Goal: Task Accomplishment & Management: Manage account settings

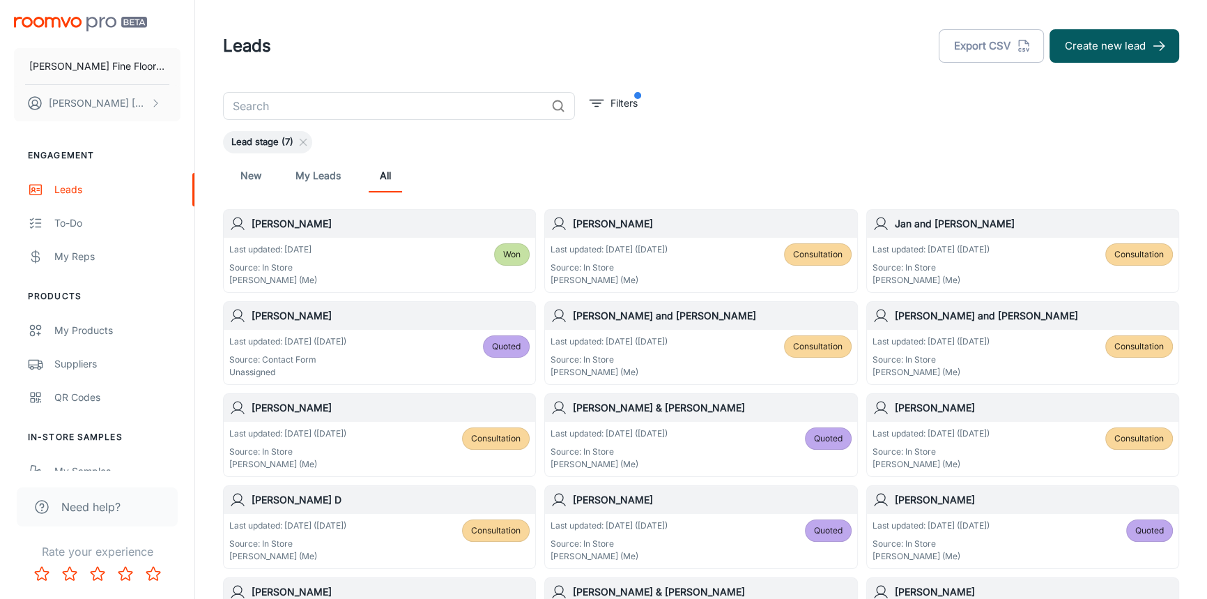
click at [380, 412] on h6 "[PERSON_NAME]" at bounding box center [391, 407] width 278 height 15
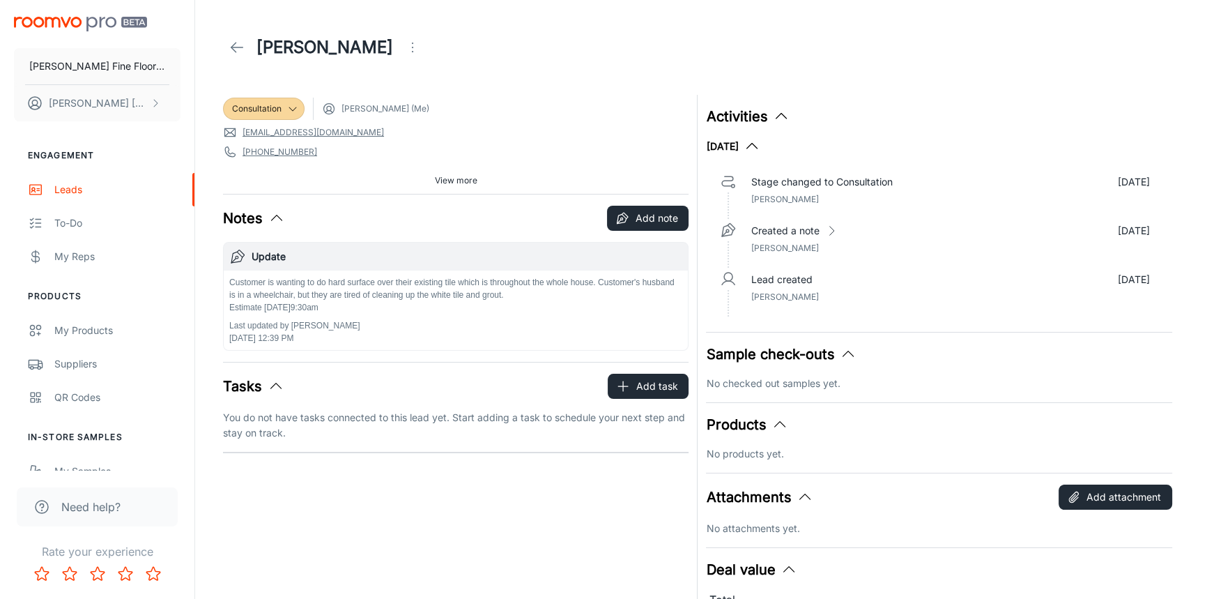
click at [447, 180] on span "View more" at bounding box center [456, 180] width 43 height 13
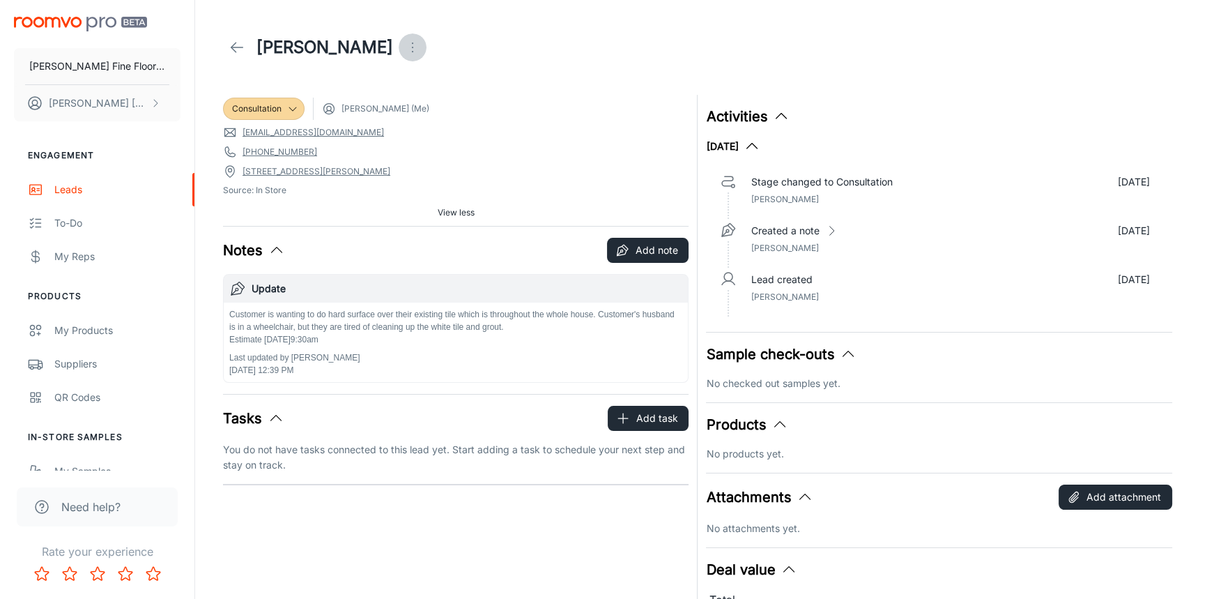
click at [404, 50] on icon "Open menu" at bounding box center [412, 47] width 17 height 17
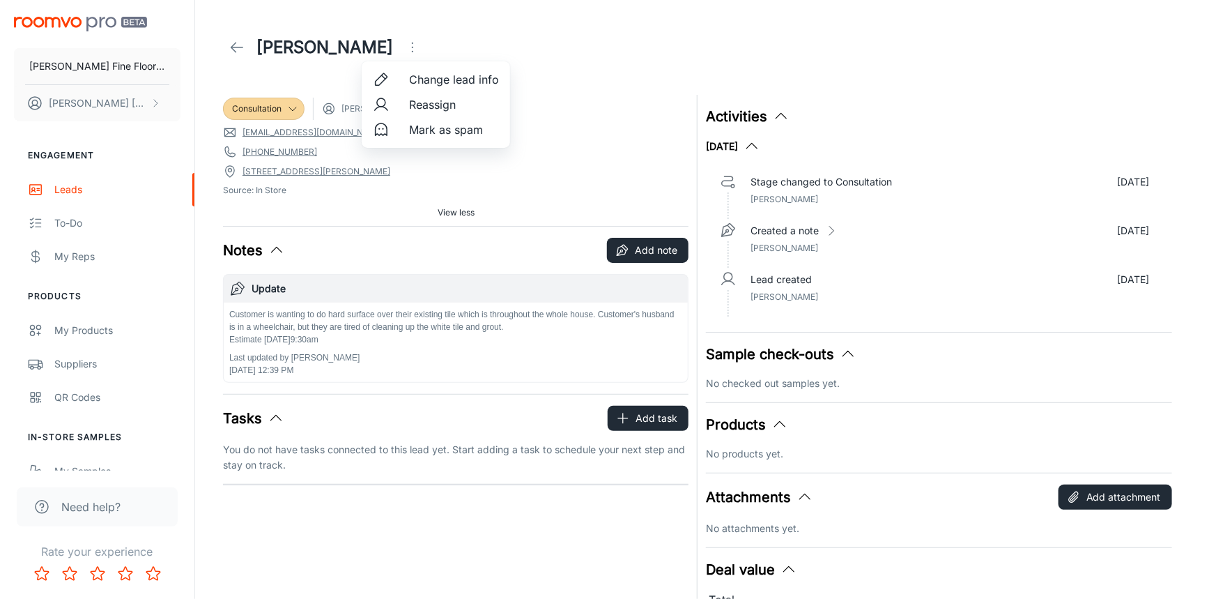
click at [461, 83] on span "Change lead info" at bounding box center [454, 79] width 90 height 17
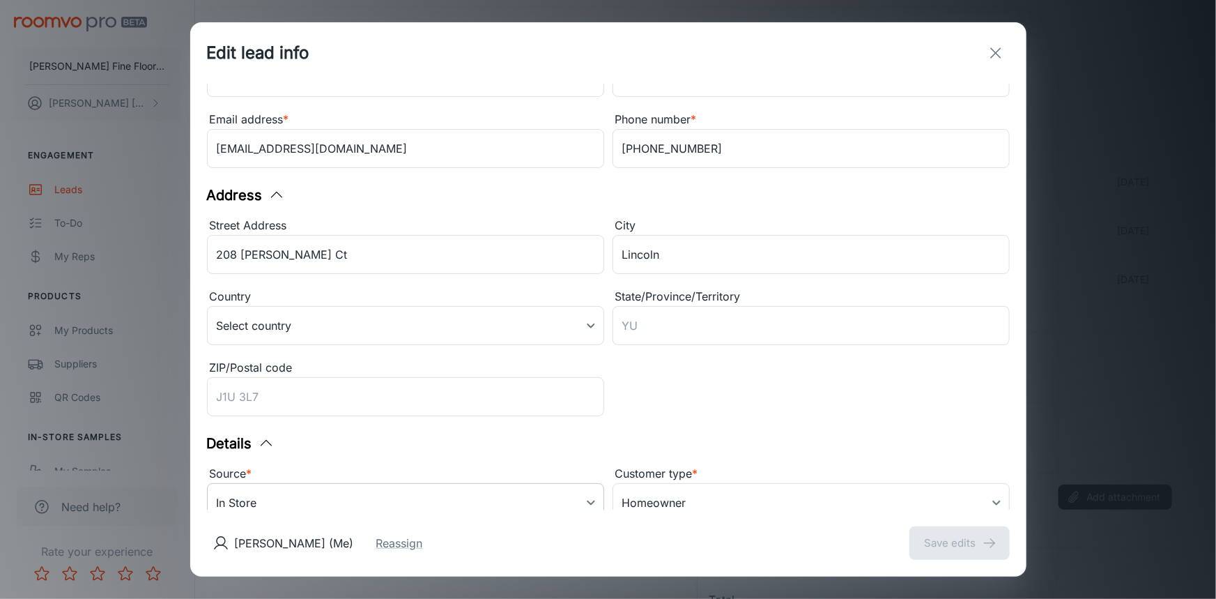
scroll to position [63, 0]
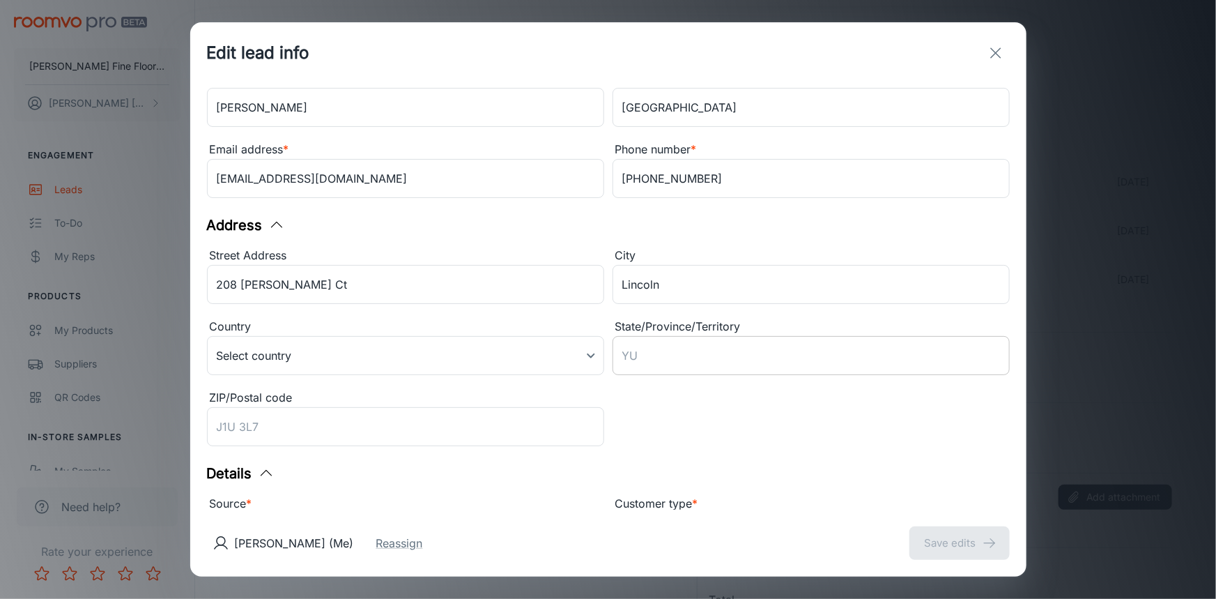
click at [703, 355] on input "State/Province/Territory" at bounding box center [811, 355] width 397 height 39
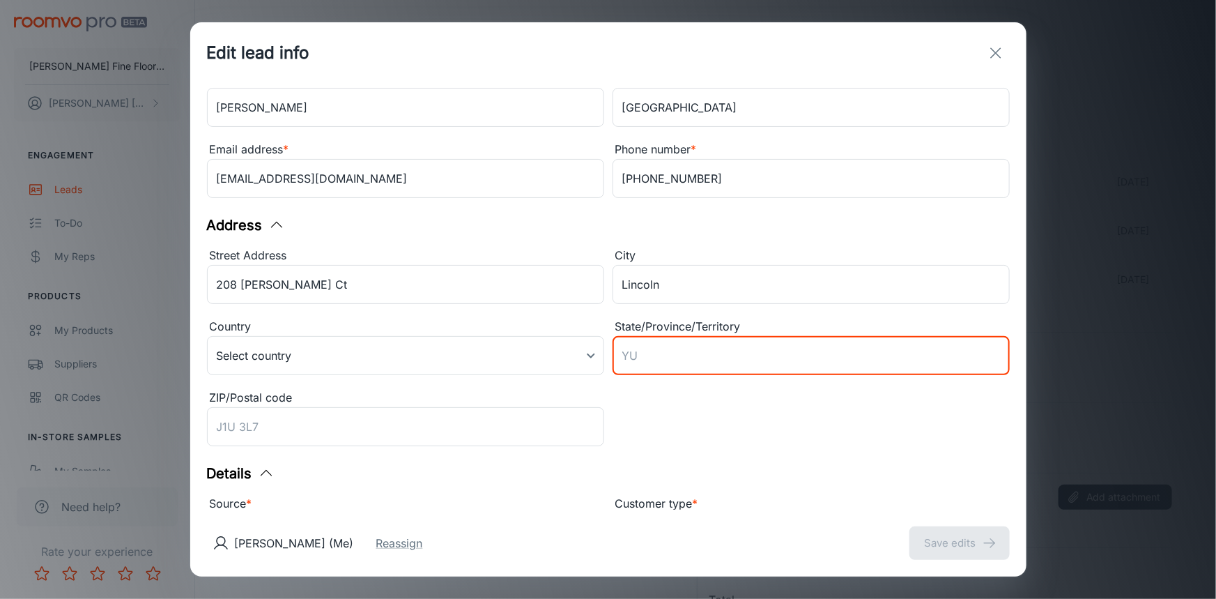
paste input "Gate code (1379 Enter key)"
type input "Gate code (1379 Enter key)"
click at [614, 433] on div "Street Address 208 [PERSON_NAME] Ct ​ City [GEOGRAPHIC_DATA] ​ Country Select c…" at bounding box center [604, 344] width 811 height 213
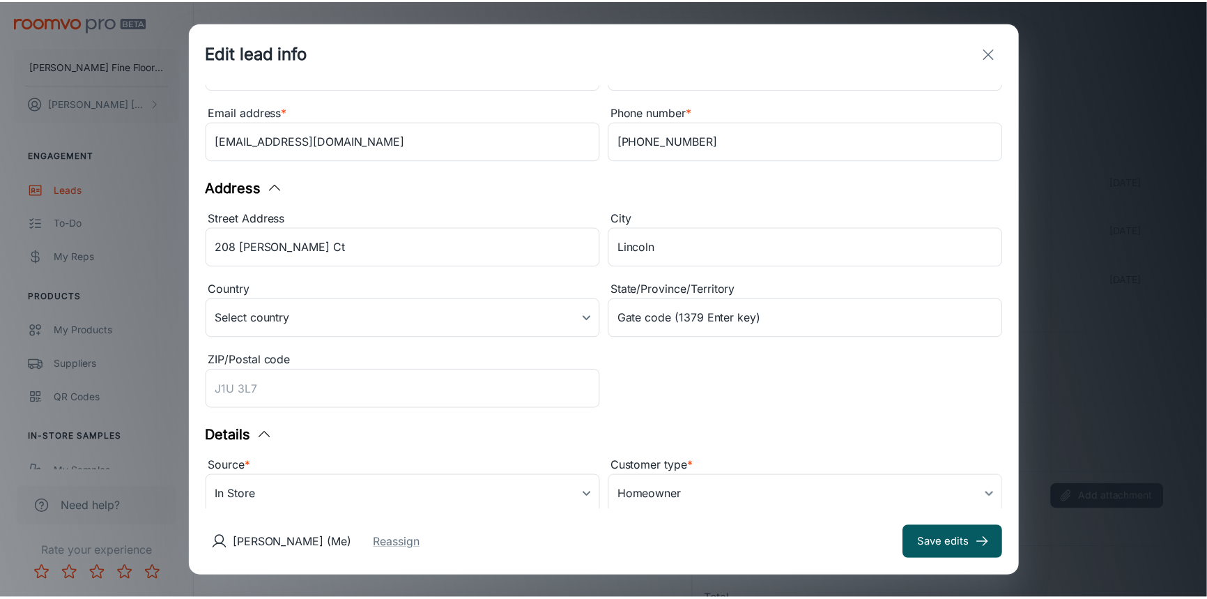
scroll to position [139, 0]
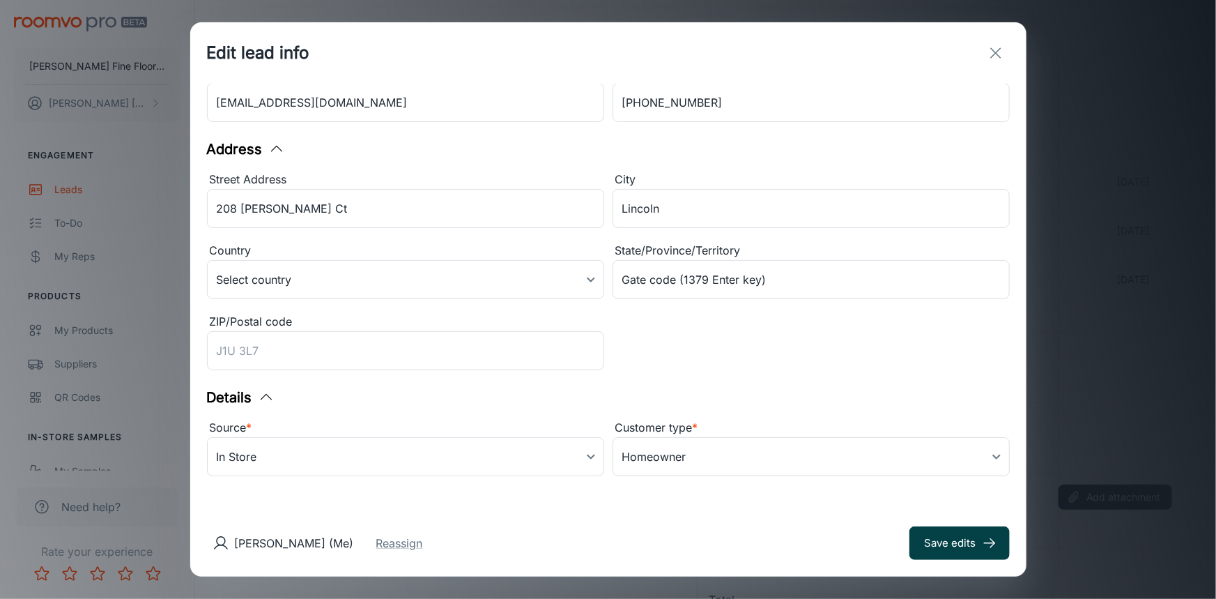
click at [956, 546] on button "Save edits" at bounding box center [959, 542] width 100 height 33
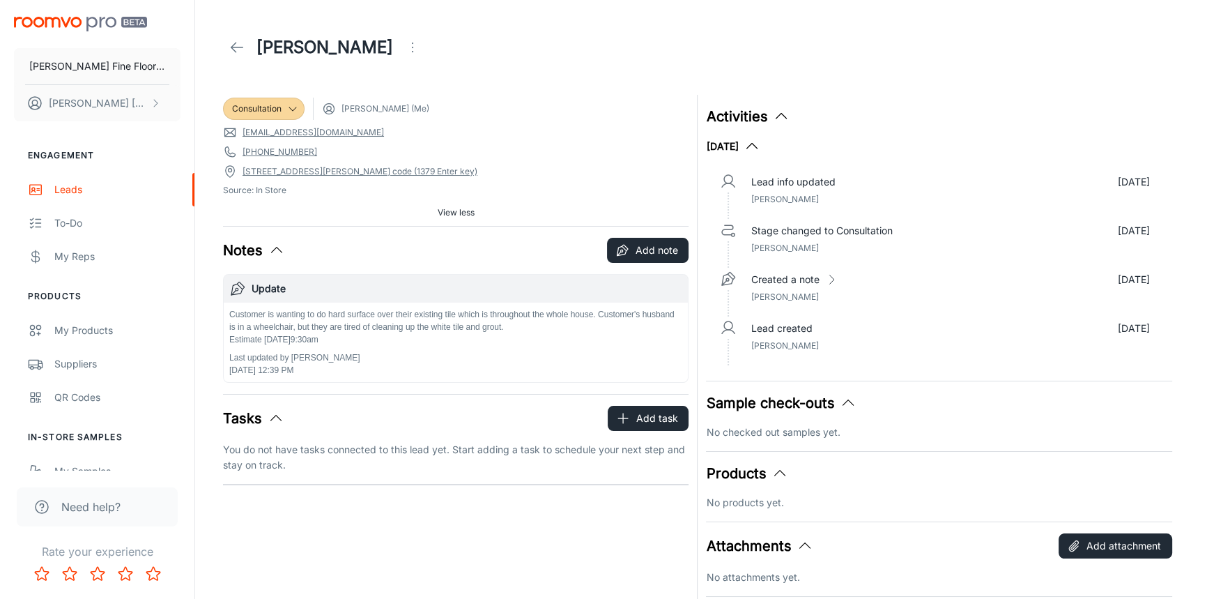
click at [235, 41] on icon at bounding box center [237, 47] width 17 height 17
